Goal: Navigation & Orientation: Find specific page/section

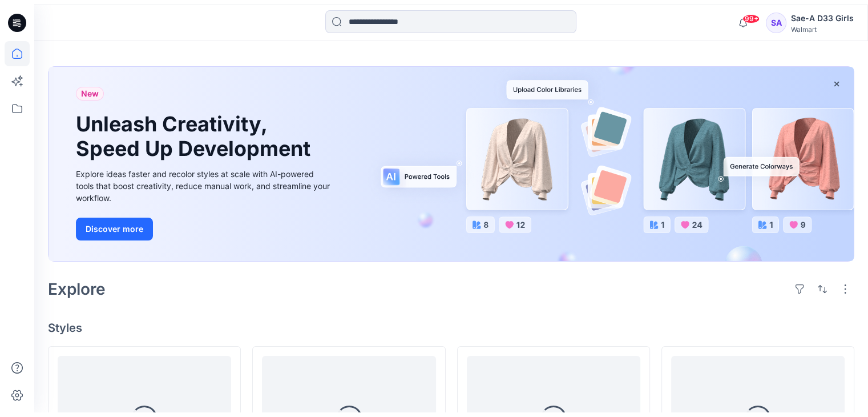
scroll to position [57, 0]
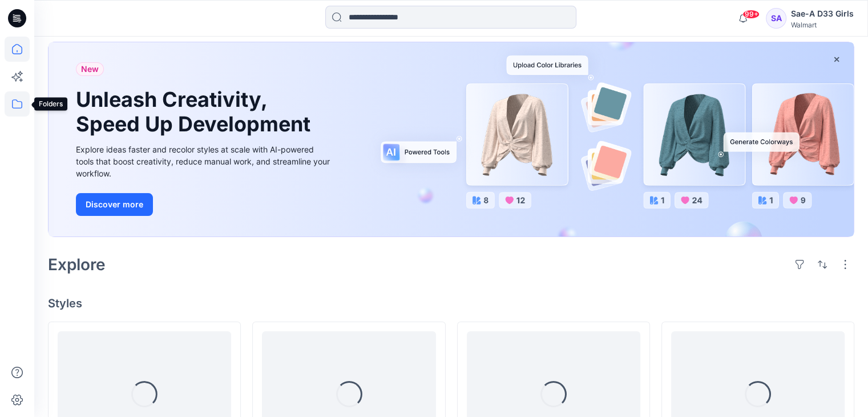
click at [19, 103] on icon at bounding box center [17, 103] width 25 height 25
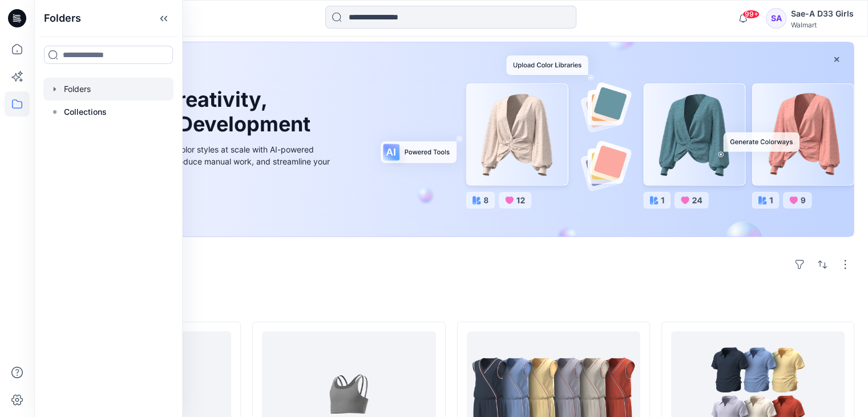
click at [54, 91] on icon "button" at bounding box center [54, 88] width 9 height 9
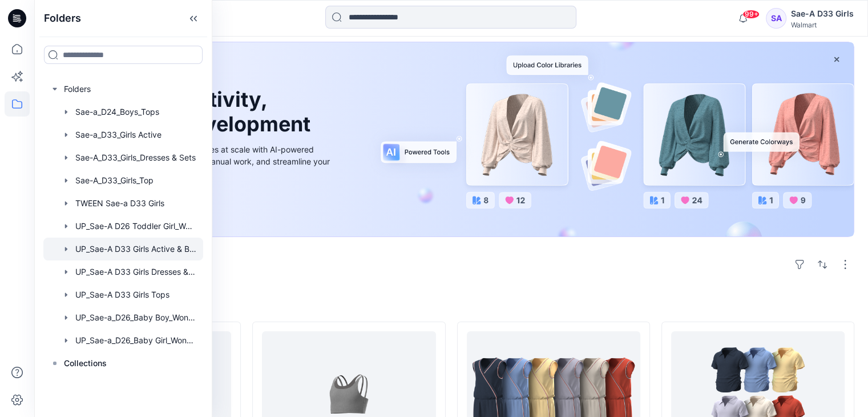
click at [172, 251] on div at bounding box center [123, 248] width 160 height 23
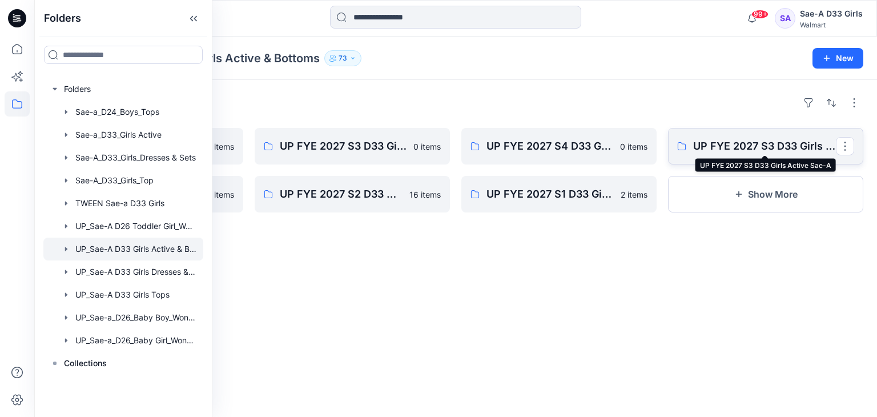
click at [737, 145] on p "UP FYE 2027 S3 D33 Girls Active Sae-A" at bounding box center [764, 146] width 143 height 16
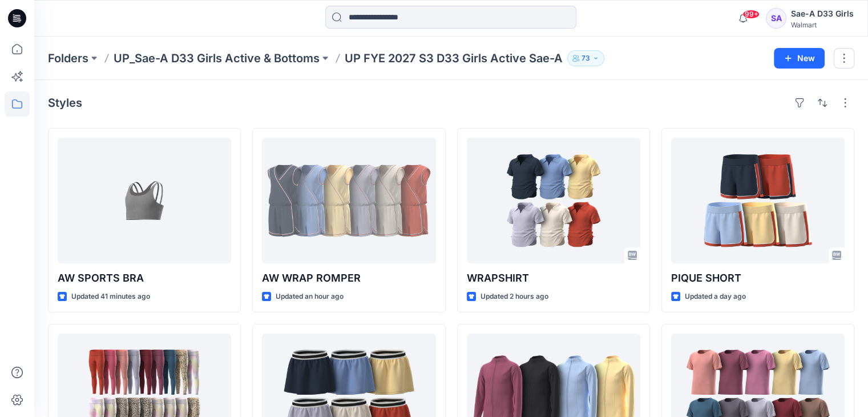
scroll to position [57, 0]
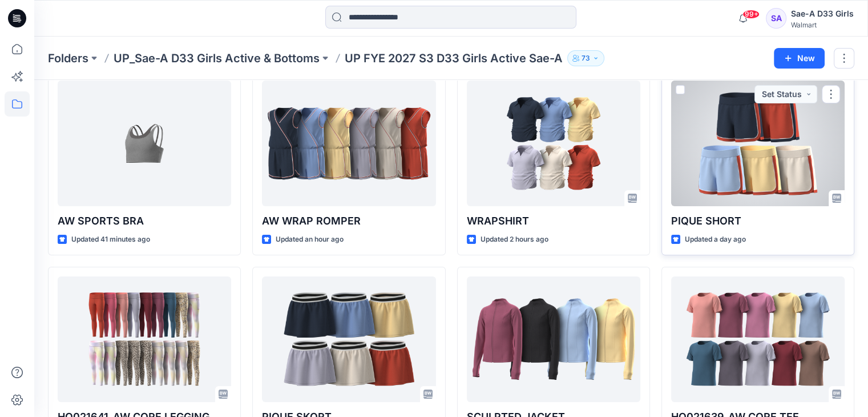
click at [775, 172] on div at bounding box center [758, 143] width 174 height 126
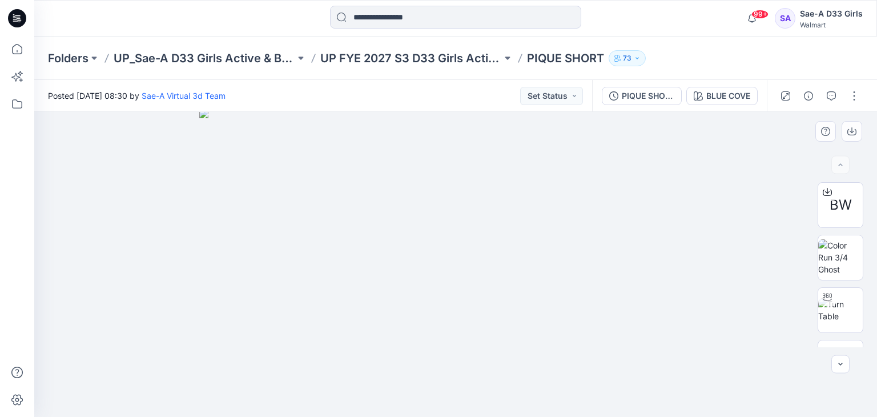
drag, startPoint x: 659, startPoint y: 302, endPoint x: 645, endPoint y: 219, distance: 84.5
click at [868, 79] on div "Folders UP_Sae-A D33 Girls Active & Bottoms UP FYE 2027 S3 D33 Girls Active Sae…" at bounding box center [455, 58] width 842 height 43
click at [836, 259] on img at bounding box center [840, 248] width 45 height 24
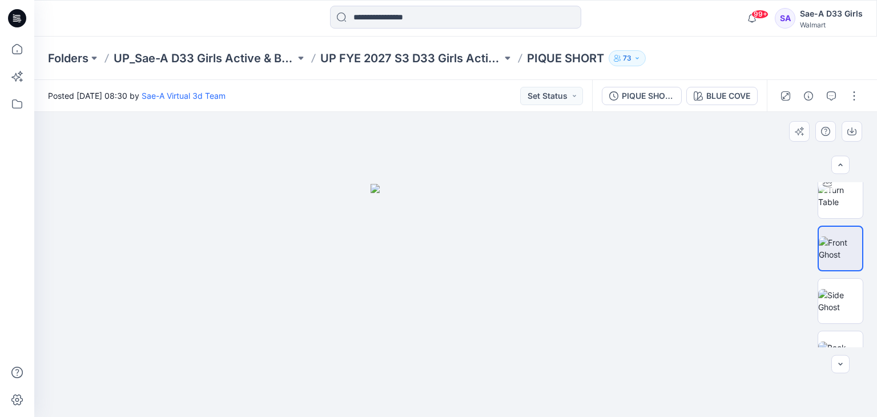
click at [41, 292] on div at bounding box center [455, 264] width 842 height 305
click at [834, 300] on img at bounding box center [840, 301] width 45 height 24
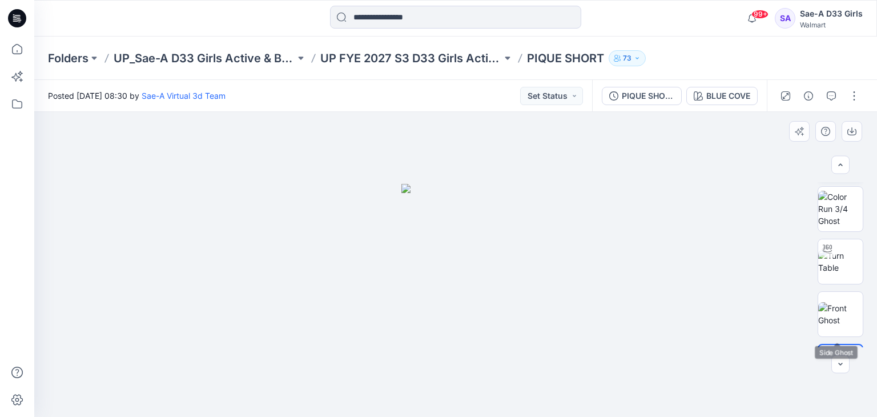
scroll to position [10, 0]
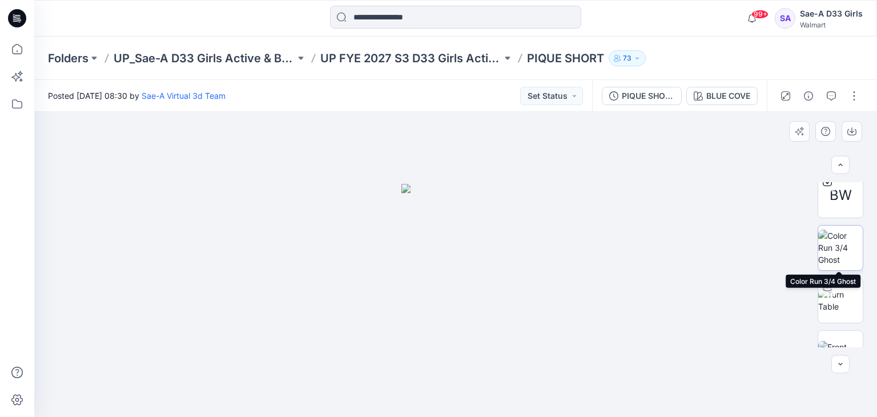
click at [835, 240] on img at bounding box center [840, 247] width 45 height 36
click at [521, 279] on img at bounding box center [456, 300] width 152 height 233
click at [498, 297] on img at bounding box center [456, 300] width 152 height 233
